Goal: Task Accomplishment & Management: Manage account settings

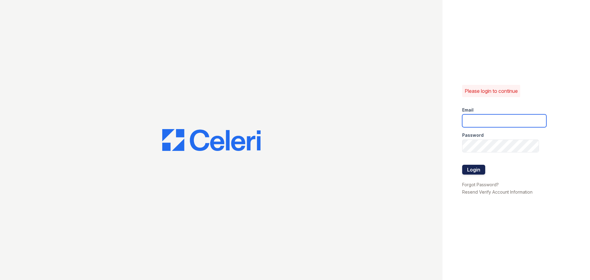
type input "[EMAIL_ADDRESS][DOMAIN_NAME]"
click at [480, 167] on button "Login" at bounding box center [473, 170] width 23 height 10
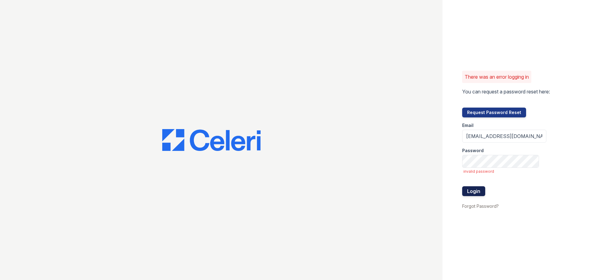
click at [473, 193] on button "Login" at bounding box center [473, 191] width 23 height 10
click at [471, 190] on button "Login" at bounding box center [473, 191] width 23 height 10
